Goal: Transaction & Acquisition: Purchase product/service

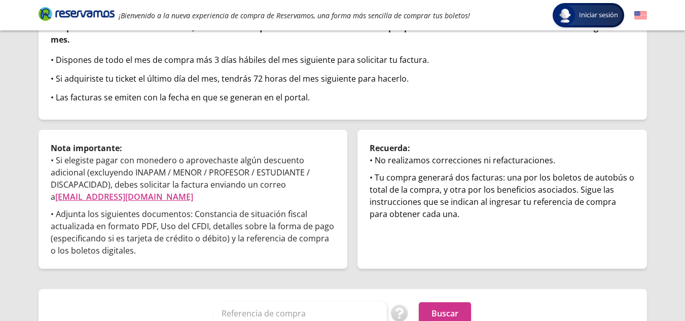
scroll to position [119, 0]
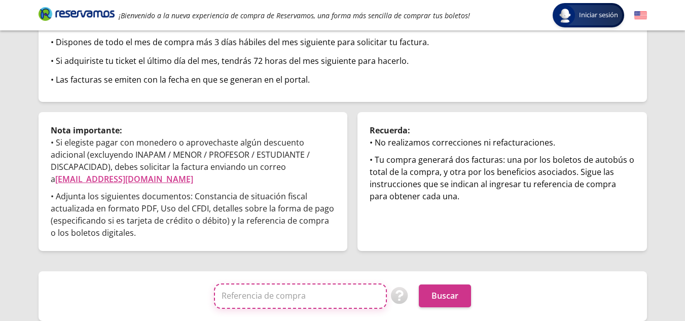
click at [270, 294] on input "Referencia de compra" at bounding box center [300, 295] width 173 height 25
type input "211782207"
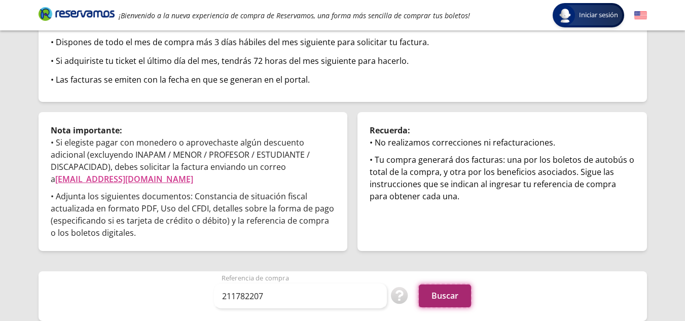
click at [432, 292] on button "Buscar" at bounding box center [445, 295] width 52 height 23
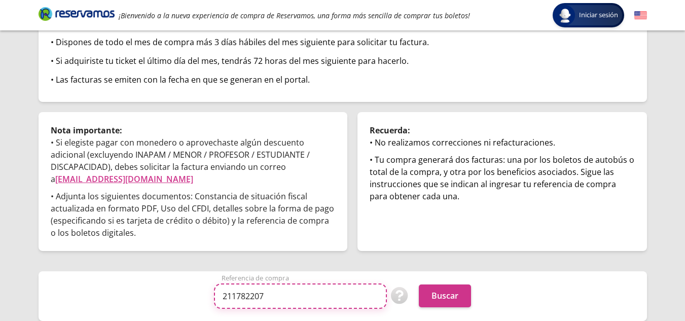
click at [277, 296] on input "211782207" at bounding box center [300, 295] width 173 height 25
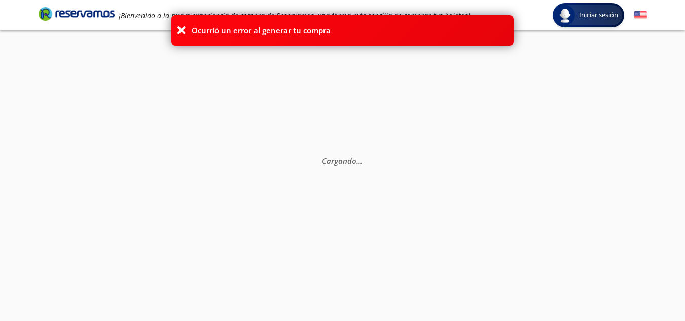
click at [160, 63] on div "Cargando . . ." at bounding box center [342, 190] width 685 height 321
click at [590, 16] on div "Ocurrió un error al generar tu compra" at bounding box center [342, 30] width 685 height 30
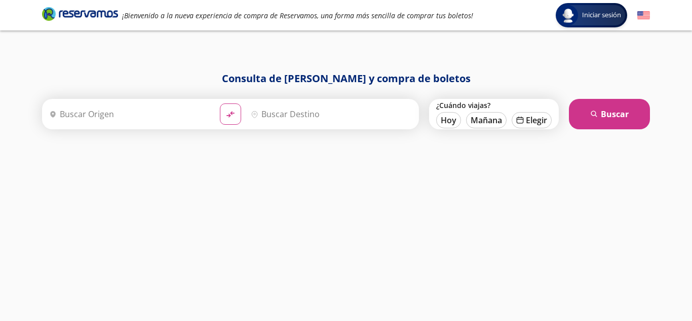
click at [128, 114] on input "Origen" at bounding box center [128, 113] width 167 height 25
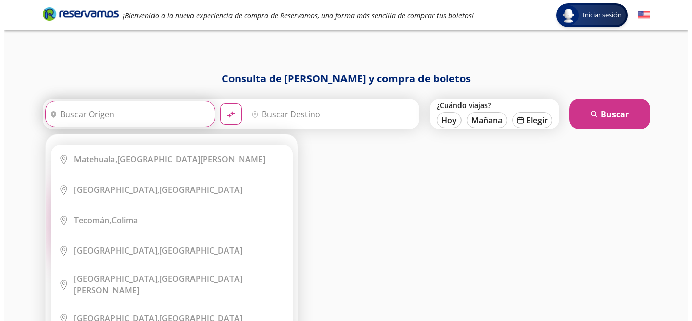
scroll to position [1825, 0]
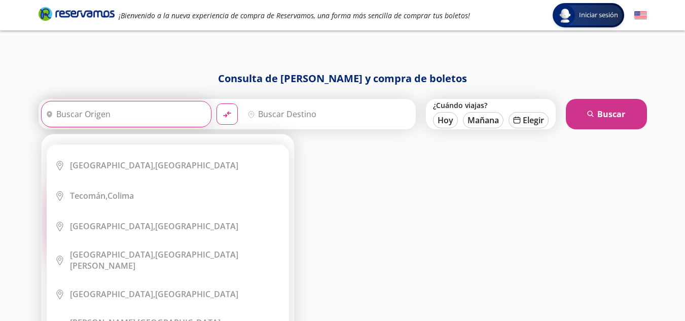
click at [96, 114] on input "Origen" at bounding box center [125, 113] width 167 height 25
type input "w"
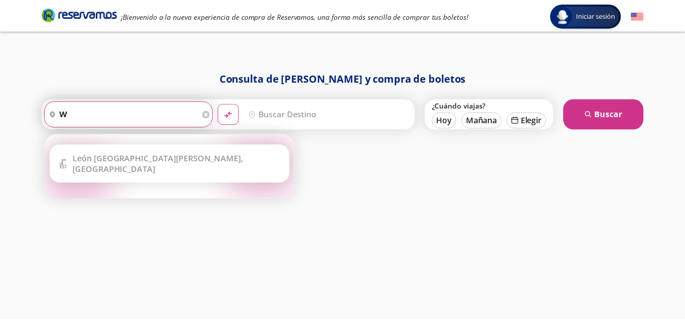
scroll to position [0, 0]
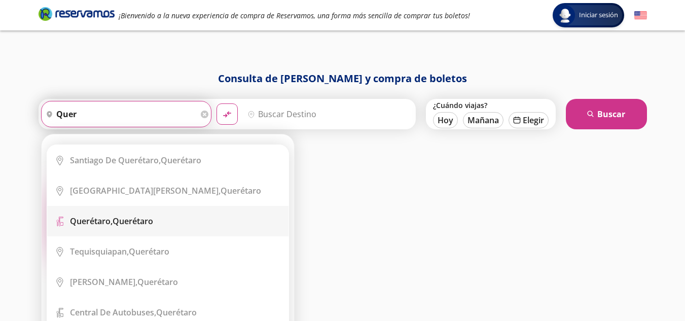
click at [100, 226] on b "Querétaro," at bounding box center [91, 220] width 43 height 11
type input "Querétaro, Querétaro"
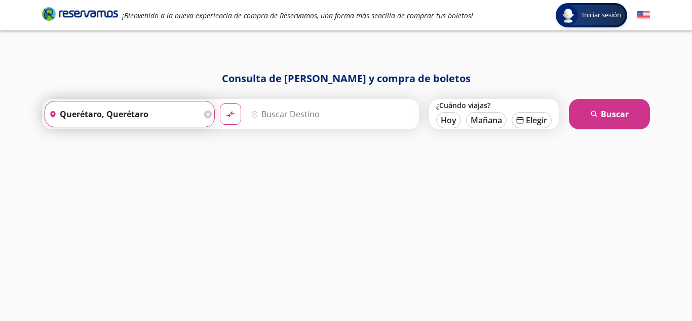
click at [172, 63] on div "Iniciar sesión Iniciar sesión ¡Bienvenido a la nueva experiencia de compra de R…" at bounding box center [346, 160] width 692 height 321
click at [169, 117] on input "Querétaro, Querétaro" at bounding box center [123, 113] width 157 height 25
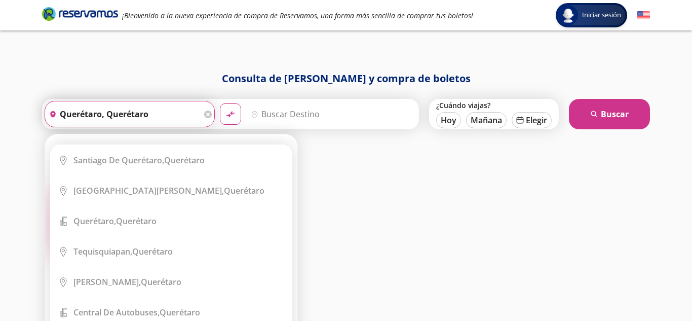
click at [301, 106] on input "Destino" at bounding box center [330, 113] width 167 height 25
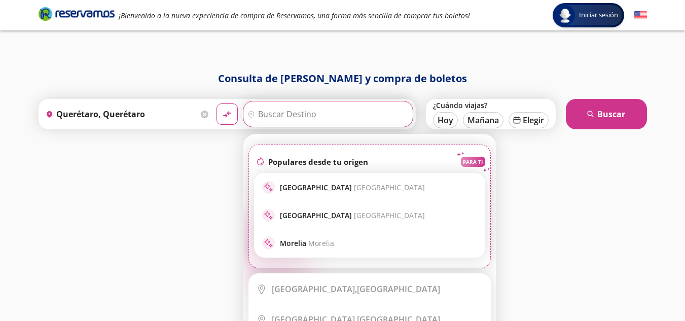
click at [285, 110] on input "Destino" at bounding box center [326, 113] width 167 height 25
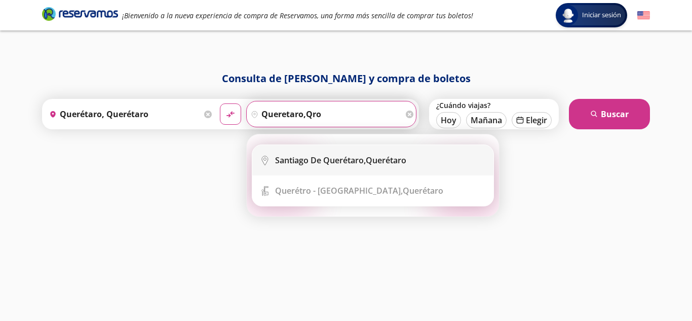
click at [334, 157] on b "Santiago de Querétaro," at bounding box center [320, 160] width 91 height 11
type input "Santiago de Querétaro, Querétaro"
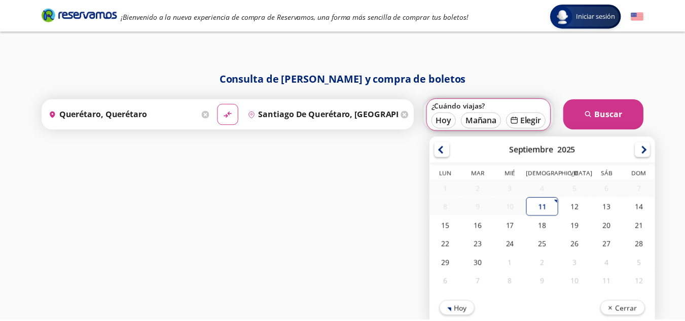
scroll to position [2, 0]
